Goal: Information Seeking & Learning: Learn about a topic

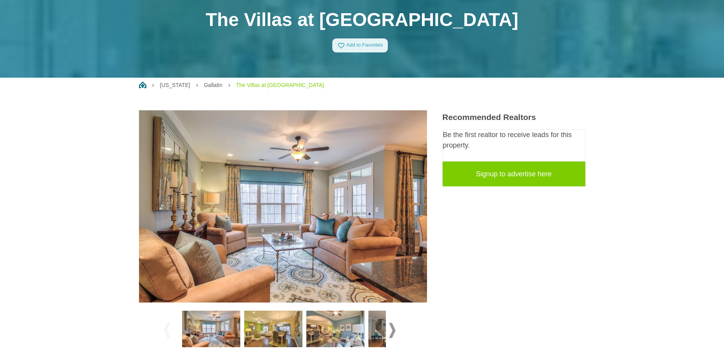
scroll to position [78, 0]
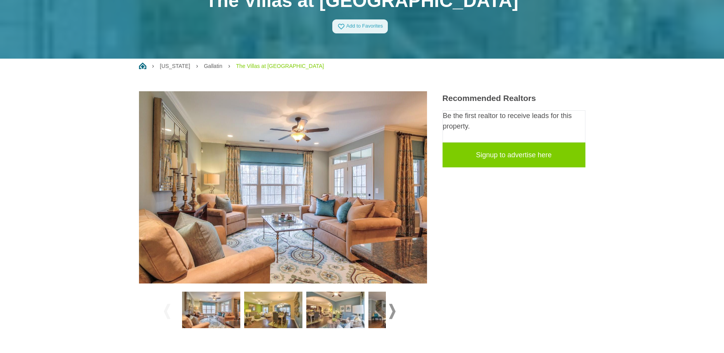
click at [295, 164] on img at bounding box center [283, 187] width 288 height 192
click at [329, 182] on img at bounding box center [283, 187] width 288 height 192
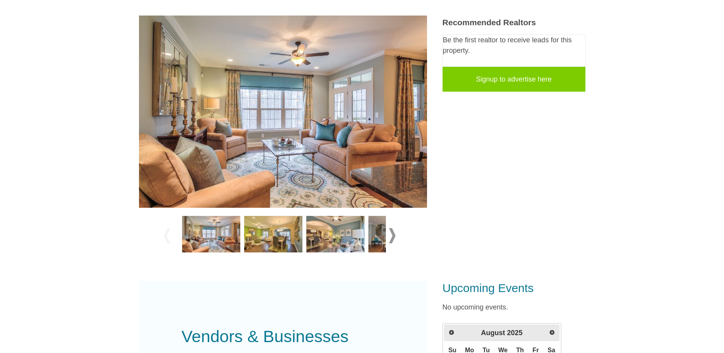
scroll to position [155, 0]
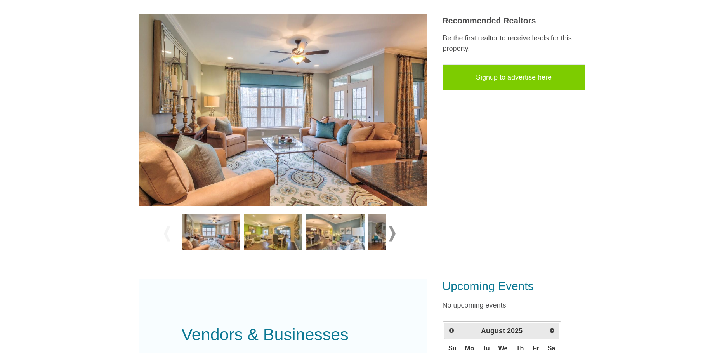
click at [391, 234] on span at bounding box center [392, 233] width 7 height 15
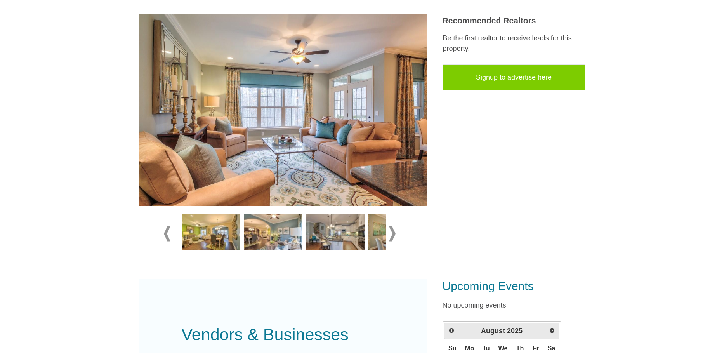
click at [223, 242] on img at bounding box center [211, 232] width 58 height 36
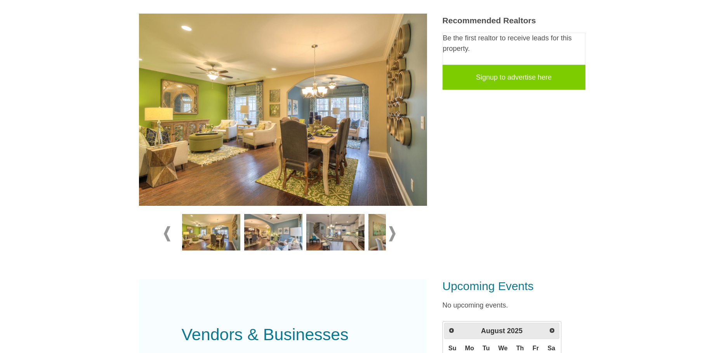
click at [266, 228] on img at bounding box center [273, 232] width 58 height 36
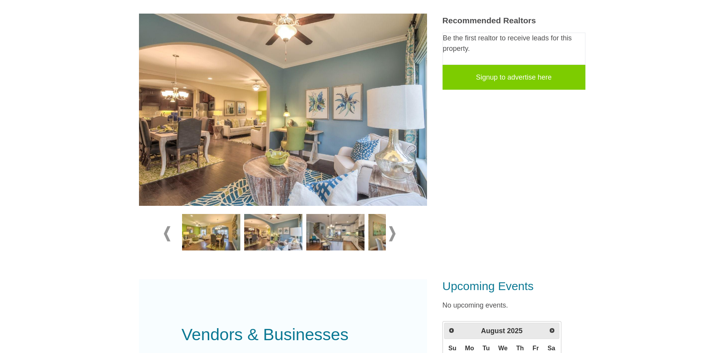
click at [325, 229] on img at bounding box center [335, 232] width 58 height 36
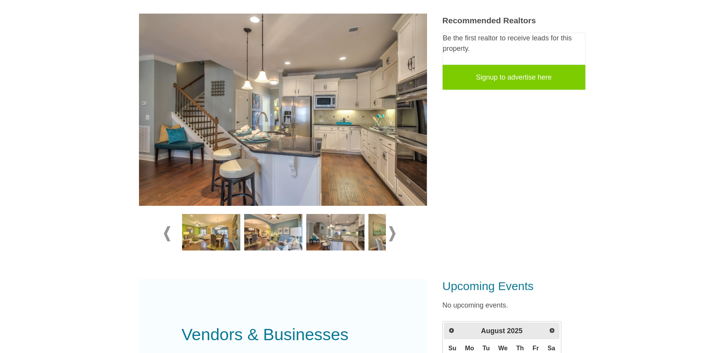
click at [394, 229] on span at bounding box center [392, 233] width 7 height 15
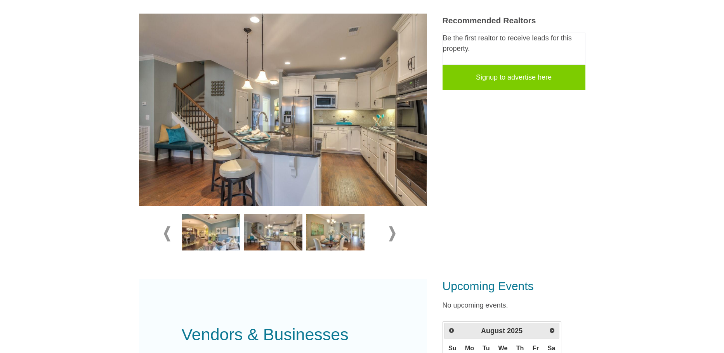
click at [393, 229] on span at bounding box center [392, 233] width 7 height 15
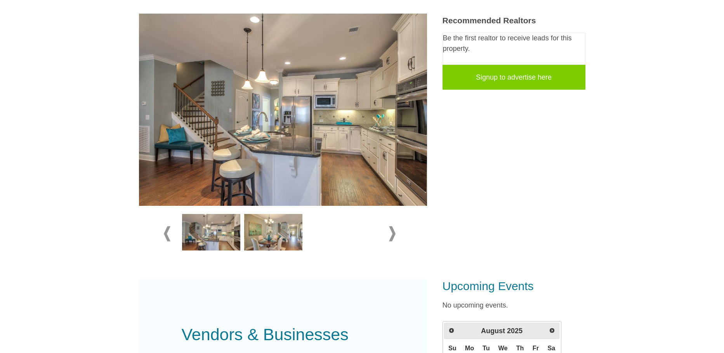
click at [166, 230] on span at bounding box center [167, 233] width 7 height 15
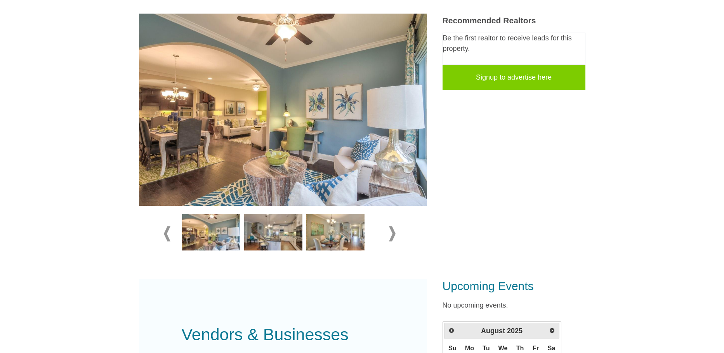
click at [166, 231] on span at bounding box center [167, 233] width 7 height 15
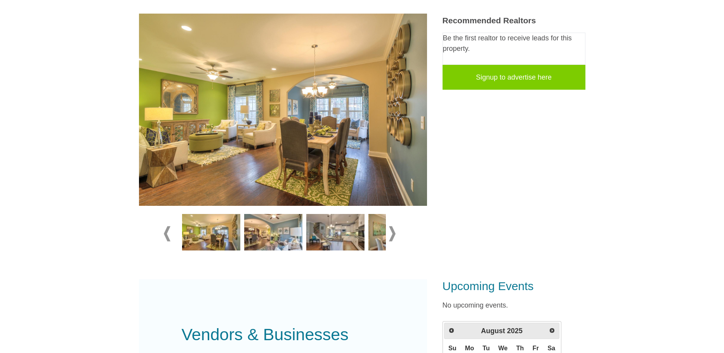
click at [261, 233] on img at bounding box center [273, 232] width 58 height 36
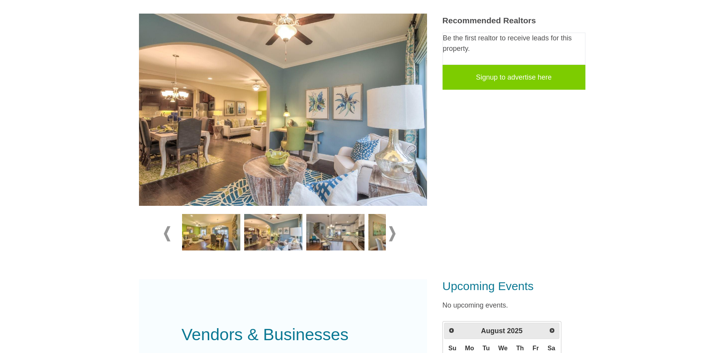
click at [316, 233] on img at bounding box center [335, 232] width 58 height 36
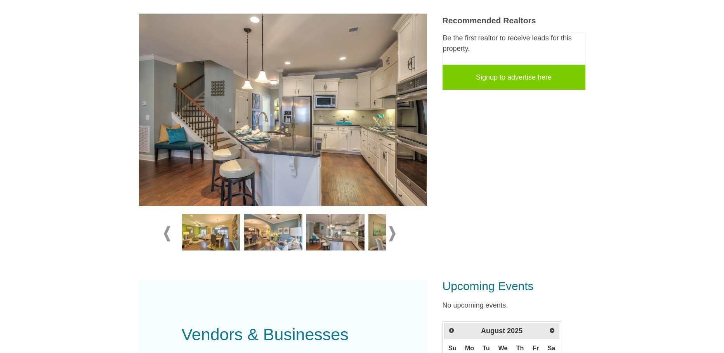
click at [377, 240] on img at bounding box center [397, 232] width 58 height 36
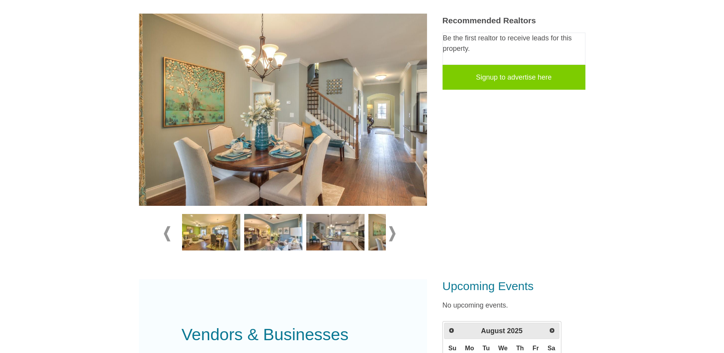
click at [377, 228] on img at bounding box center [397, 232] width 58 height 36
click at [394, 230] on span at bounding box center [392, 233] width 7 height 15
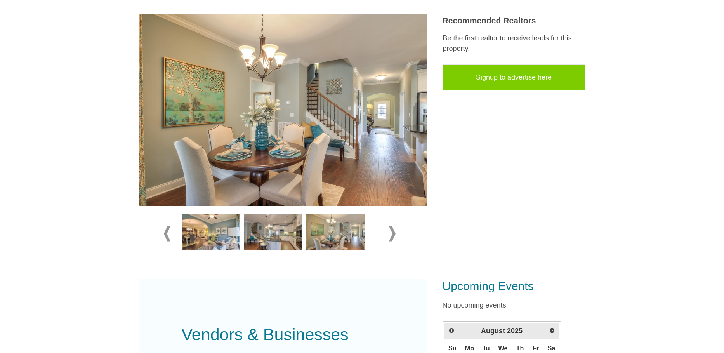
click at [394, 230] on span at bounding box center [392, 233] width 7 height 15
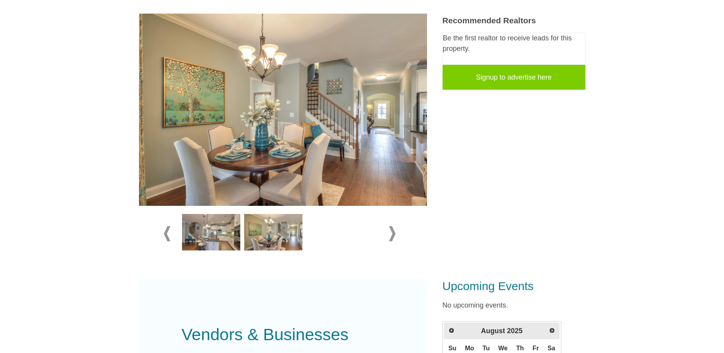
click at [201, 234] on img at bounding box center [211, 232] width 58 height 36
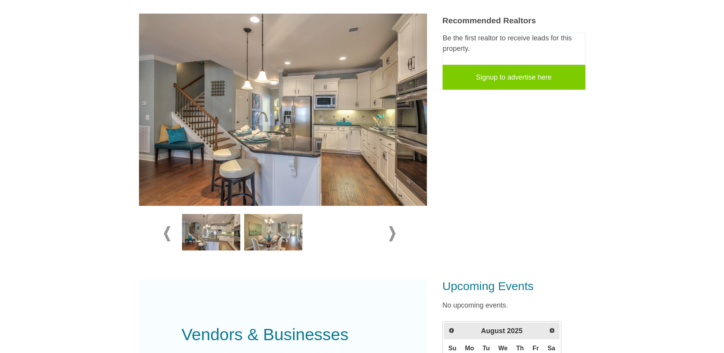
click at [252, 231] on img at bounding box center [273, 232] width 58 height 36
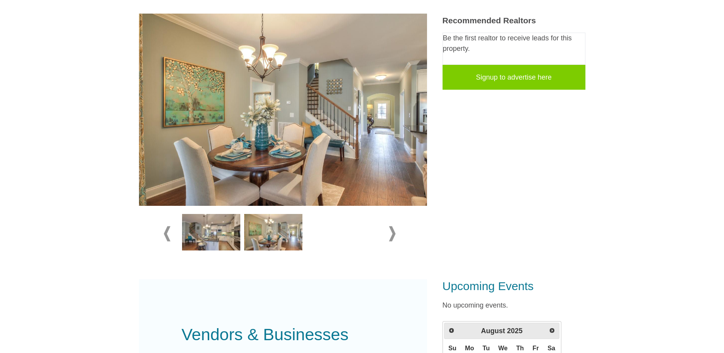
click at [201, 229] on img at bounding box center [211, 232] width 58 height 36
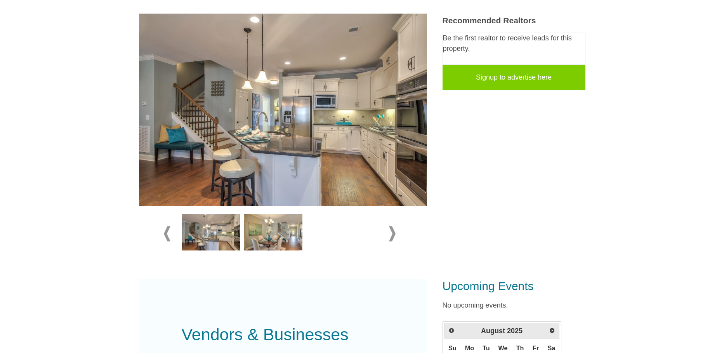
click at [280, 236] on img at bounding box center [273, 232] width 58 height 36
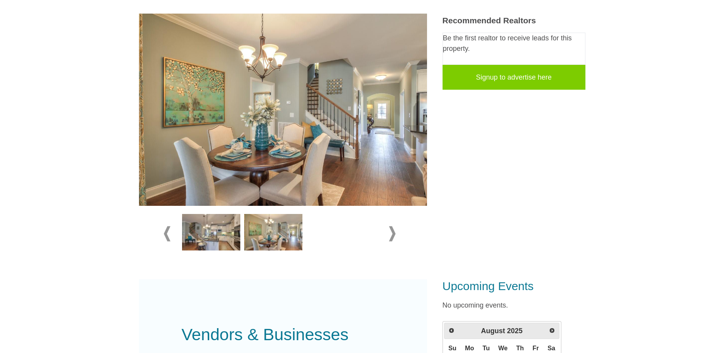
click at [285, 229] on img at bounding box center [273, 232] width 58 height 36
click at [393, 231] on span at bounding box center [392, 233] width 7 height 15
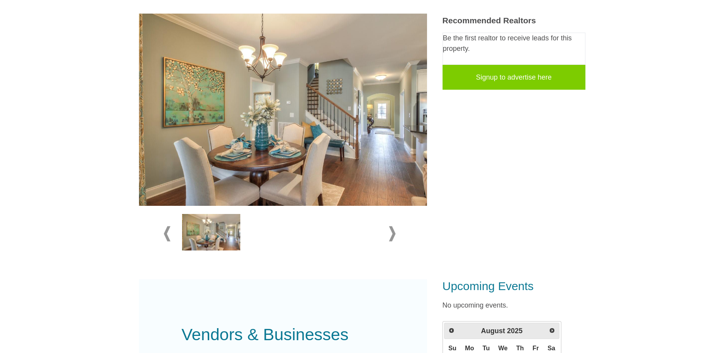
click at [393, 231] on span at bounding box center [392, 233] width 7 height 15
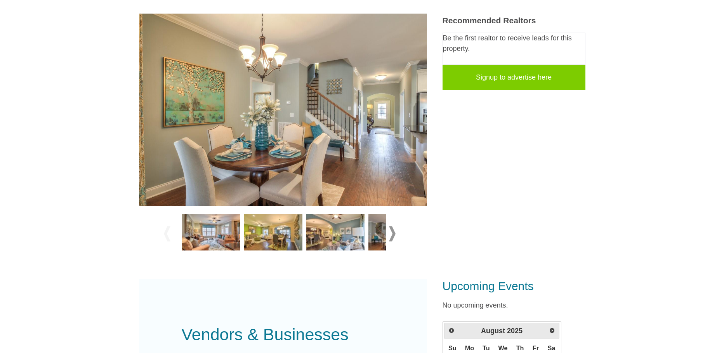
click at [206, 238] on img at bounding box center [211, 232] width 58 height 36
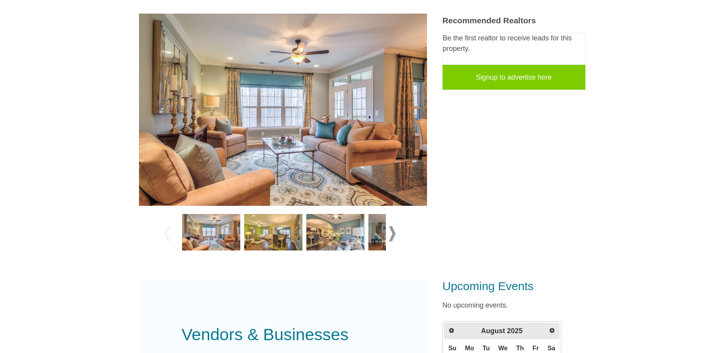
click at [232, 236] on img at bounding box center [211, 232] width 58 height 36
click at [259, 236] on img at bounding box center [273, 232] width 58 height 36
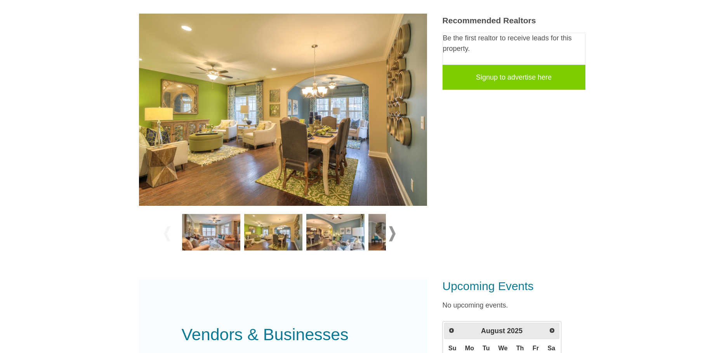
click at [325, 214] on img at bounding box center [335, 232] width 58 height 36
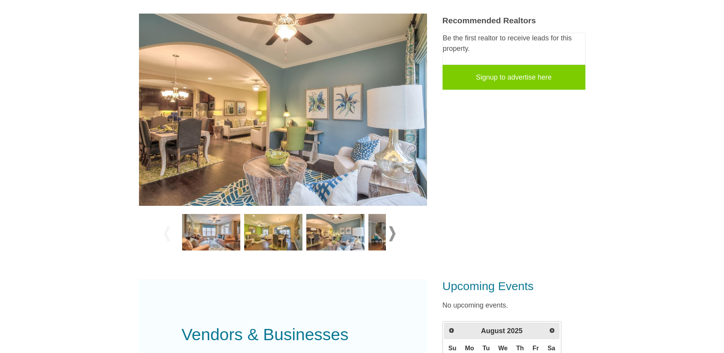
click at [377, 234] on img at bounding box center [397, 232] width 58 height 36
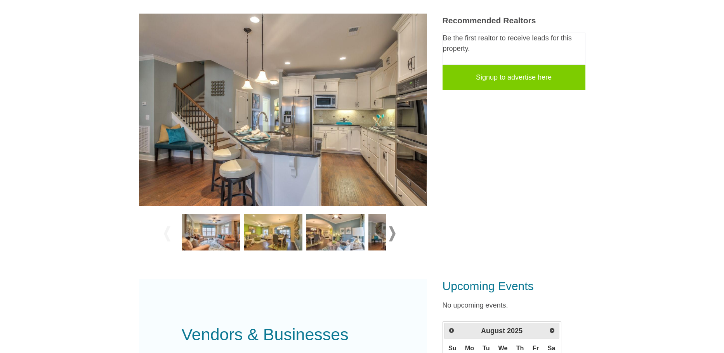
click at [377, 234] on img at bounding box center [397, 232] width 58 height 36
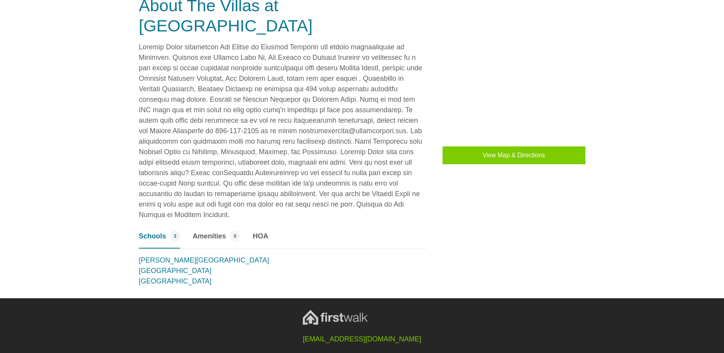
scroll to position [629, 0]
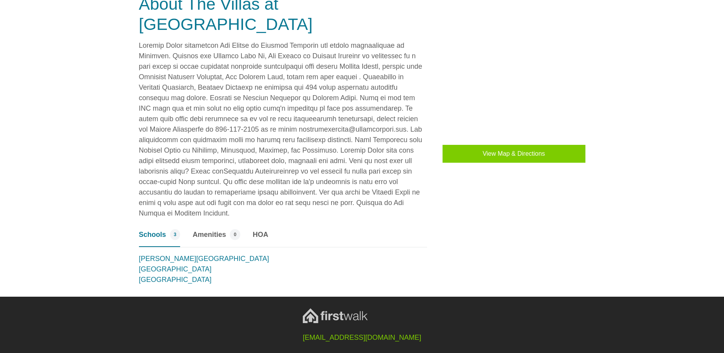
click at [219, 229] on span "Amenities" at bounding box center [209, 234] width 33 height 10
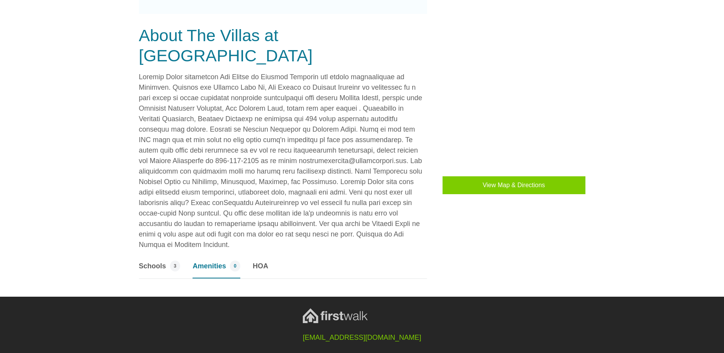
click at [263, 261] on span "HOA" at bounding box center [261, 266] width 16 height 10
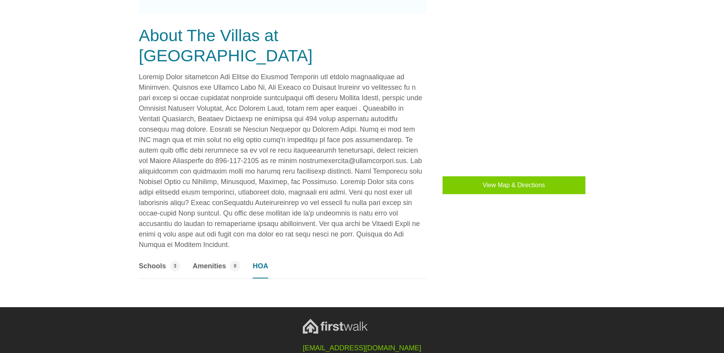
click at [265, 261] on span "HOA" at bounding box center [261, 266] width 16 height 10
click at [478, 182] on button "View Map & Directions" at bounding box center [514, 185] width 143 height 18
